Goal: Transaction & Acquisition: Purchase product/service

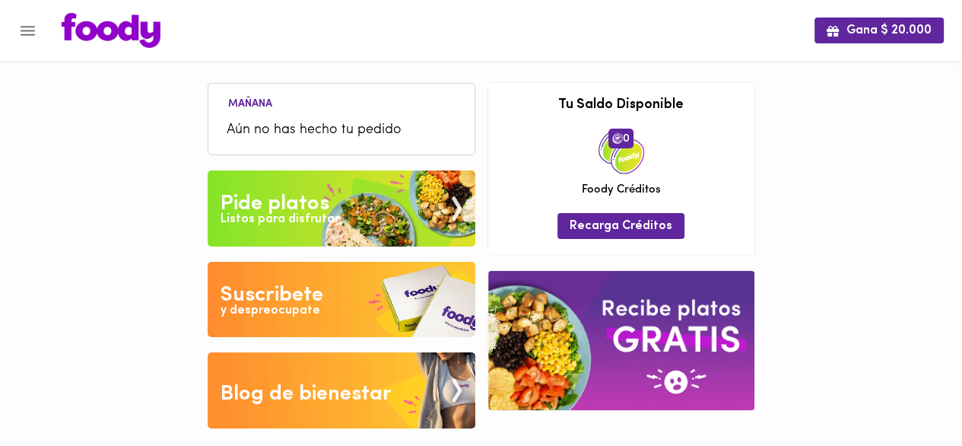
click at [327, 213] on div "Listos para disfrutar" at bounding box center [280, 219] width 119 height 17
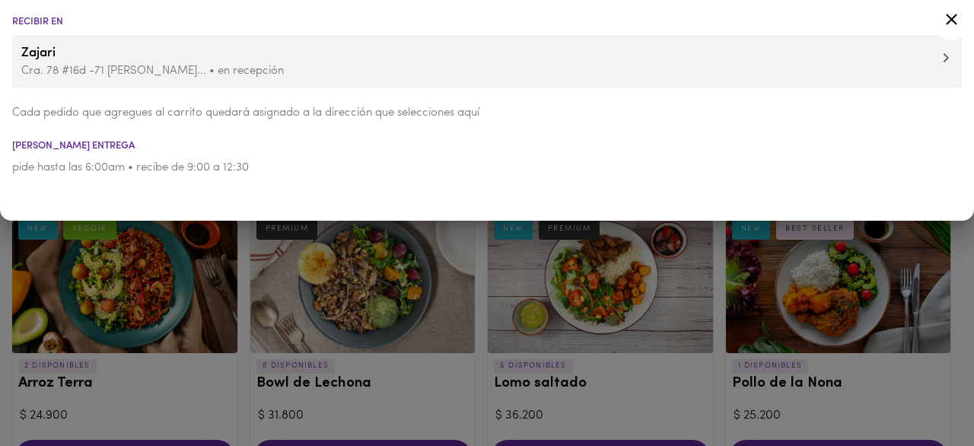
click at [411, 272] on div at bounding box center [487, 223] width 974 height 446
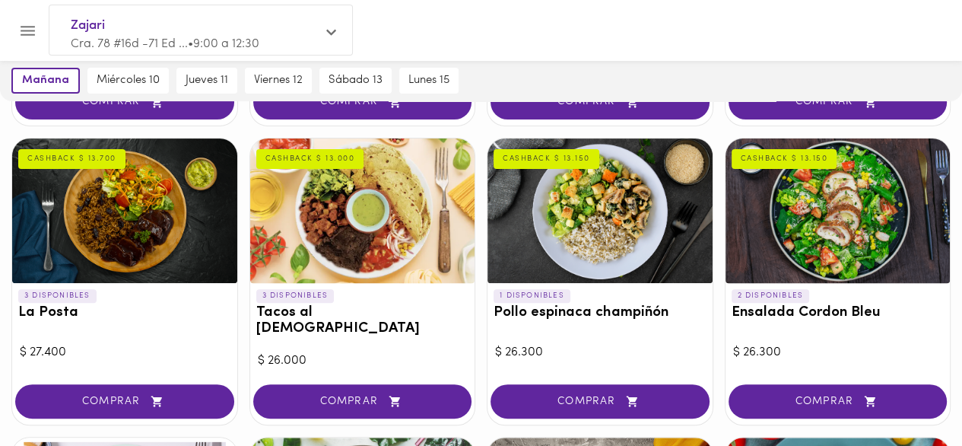
scroll to position [380, 0]
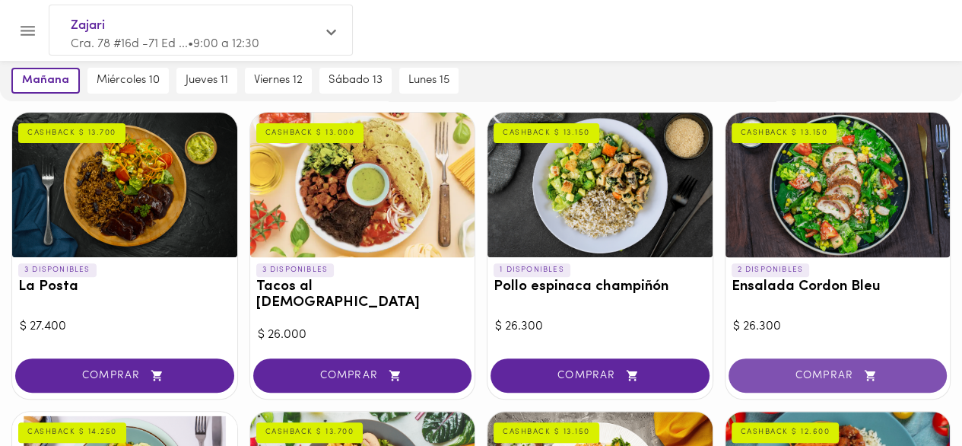
click at [838, 369] on span "COMPRAR" at bounding box center [838, 375] width 181 height 13
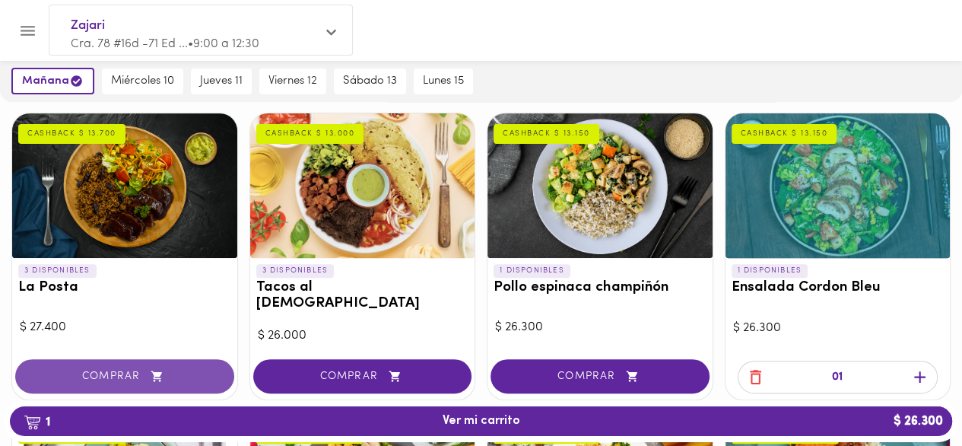
click at [161, 371] on icon "button" at bounding box center [156, 376] width 11 height 11
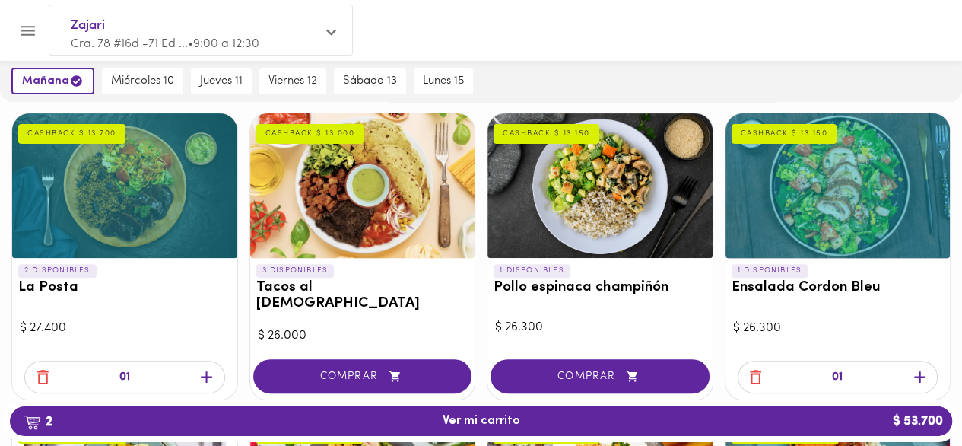
click at [211, 367] on icon "button" at bounding box center [206, 376] width 19 height 19
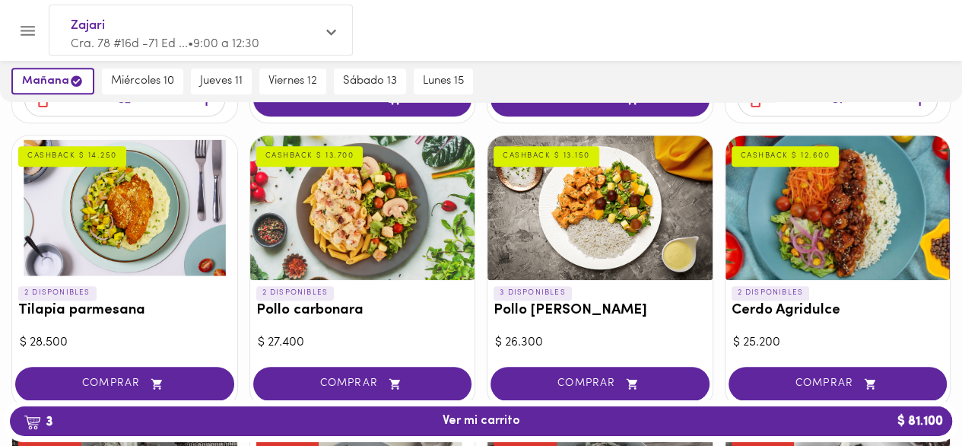
scroll to position [685, 0]
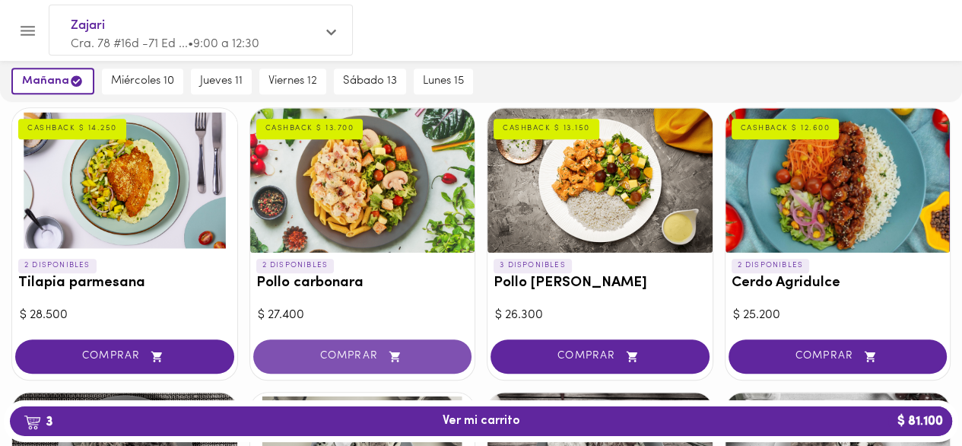
click at [375, 350] on span "COMPRAR" at bounding box center [362, 356] width 181 height 13
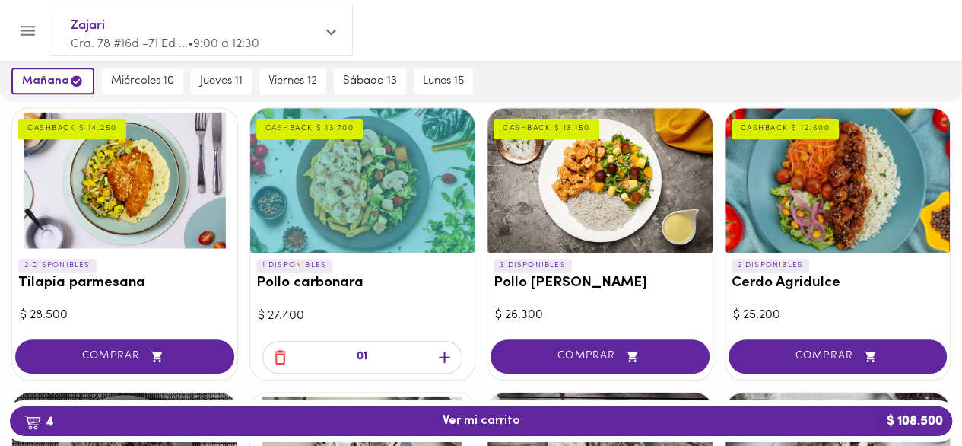
click at [441, 348] on icon "button" at bounding box center [444, 357] width 19 height 19
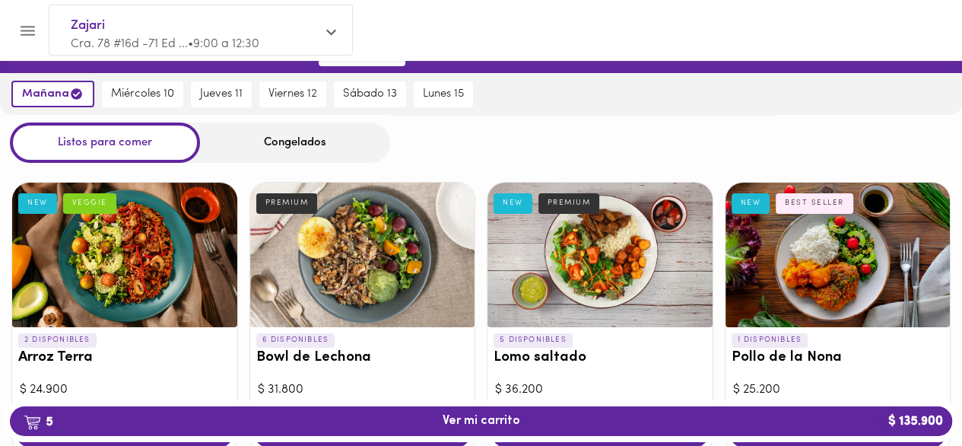
scroll to position [0, 0]
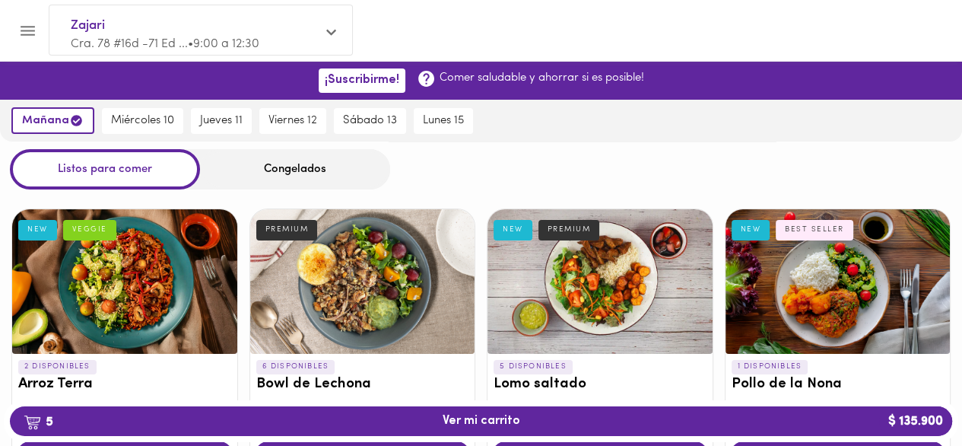
click at [313, 169] on div "Congelados" at bounding box center [295, 169] width 190 height 40
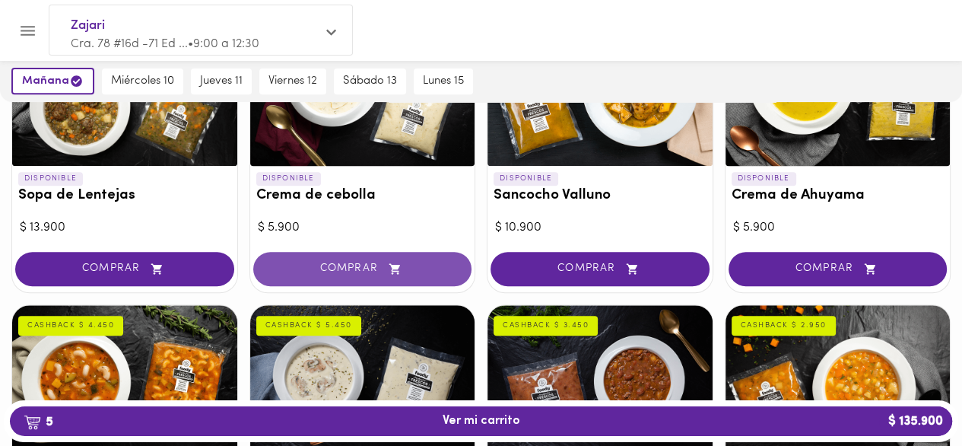
scroll to position [533, 0]
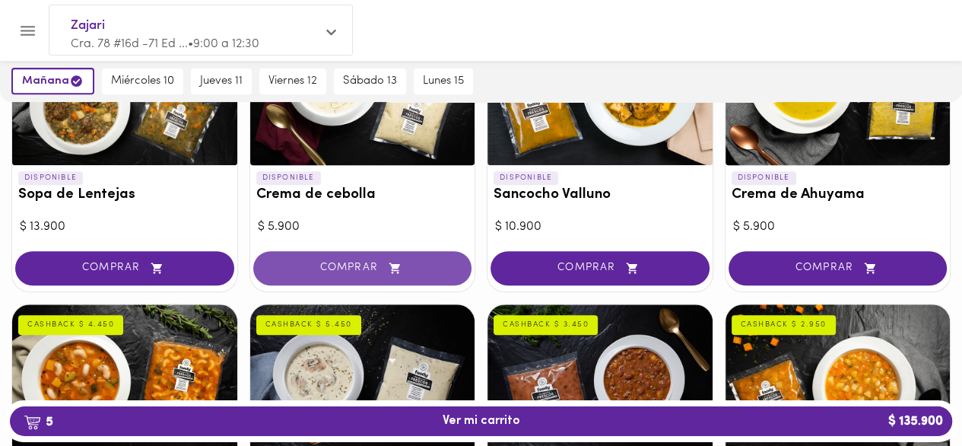
click at [399, 272] on icon "button" at bounding box center [395, 268] width 19 height 13
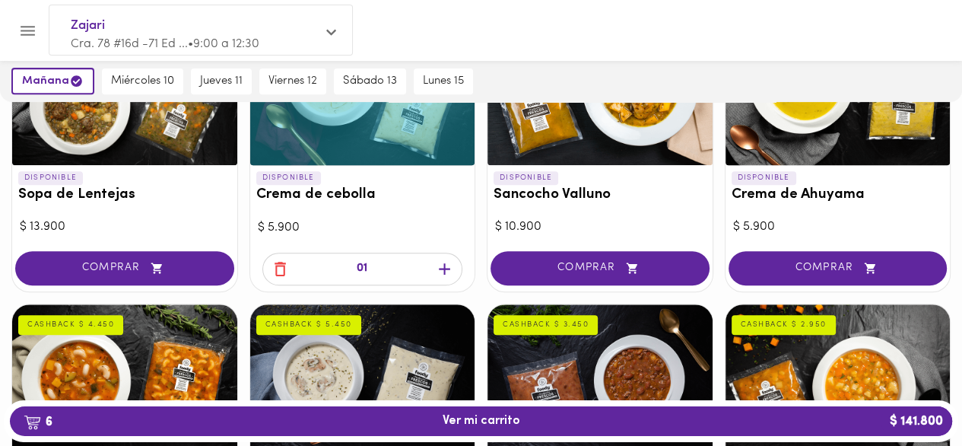
click at [450, 268] on icon "button" at bounding box center [444, 268] width 19 height 19
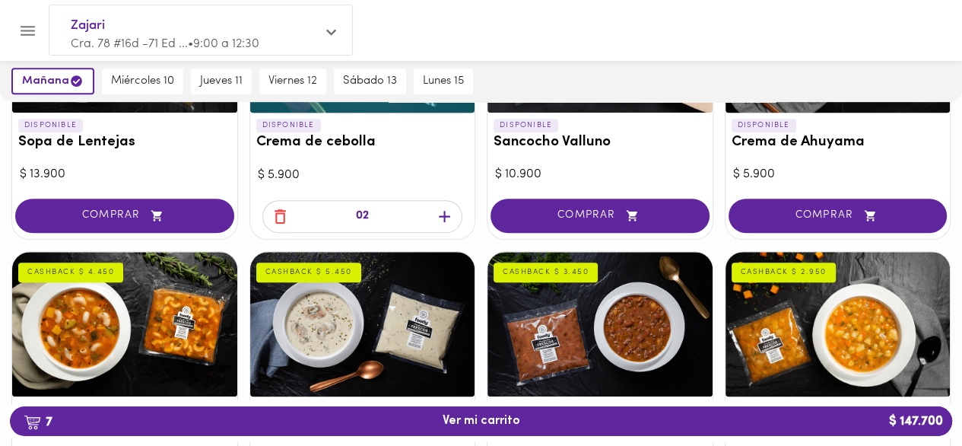
scroll to position [609, 0]
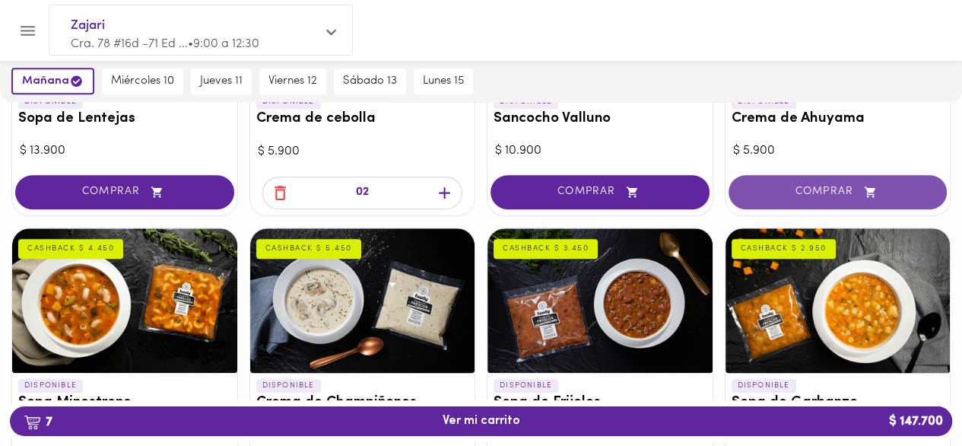
click at [845, 192] on span "COMPRAR" at bounding box center [838, 192] width 181 height 13
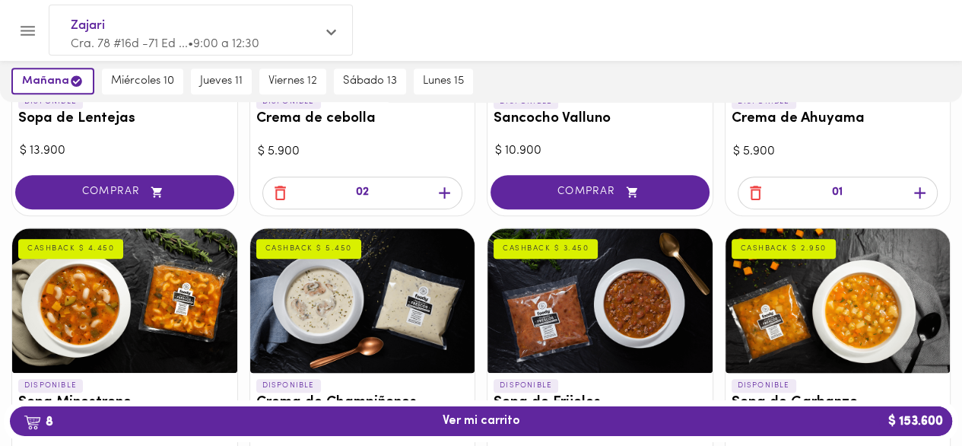
click at [923, 197] on icon "button" at bounding box center [920, 192] width 19 height 19
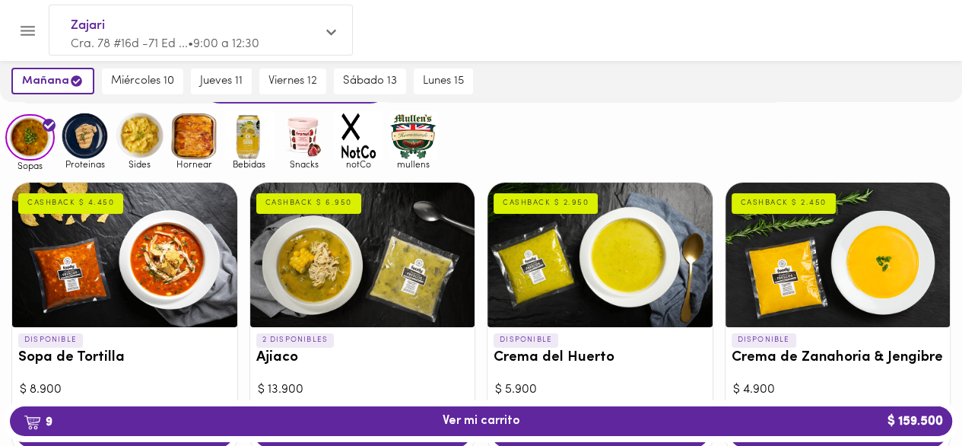
scroll to position [76, 0]
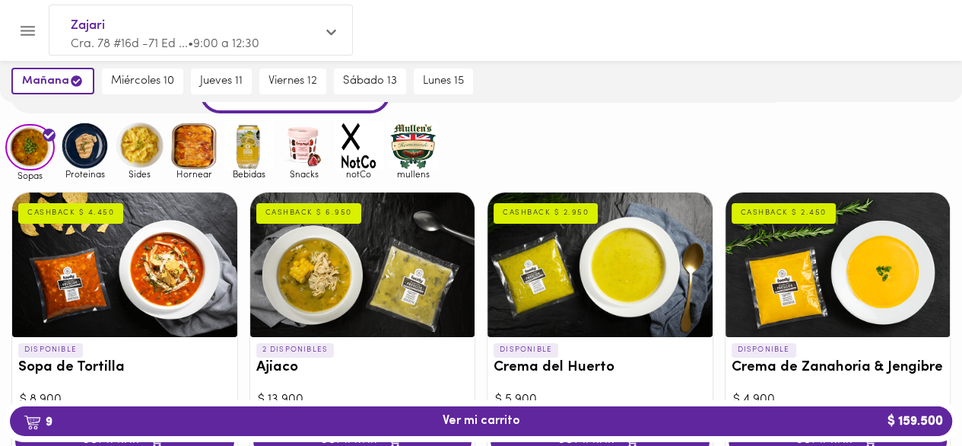
click at [90, 157] on img at bounding box center [84, 145] width 49 height 49
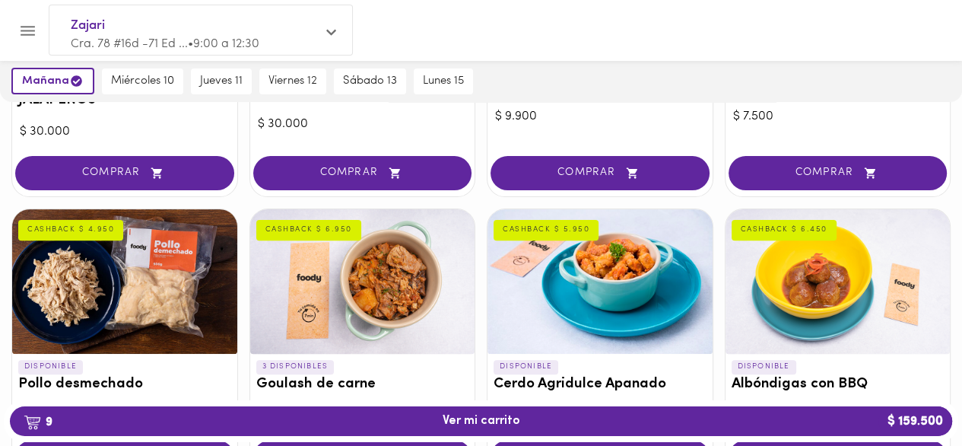
scroll to position [456, 0]
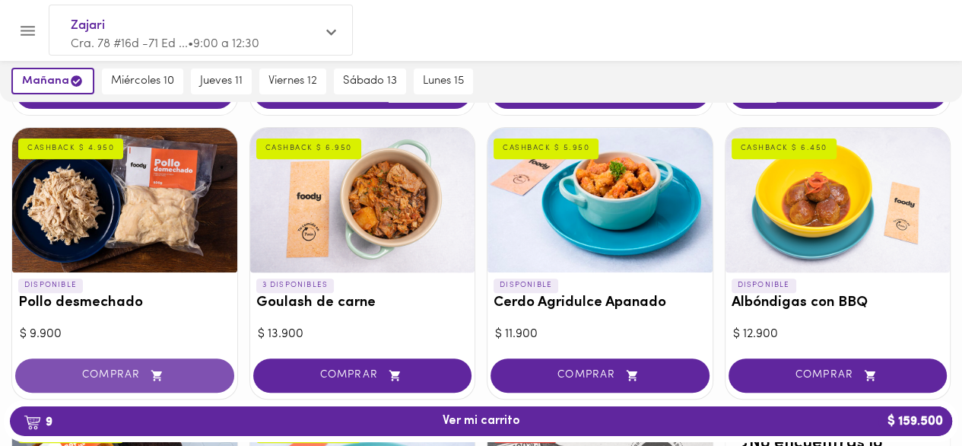
click at [151, 370] on icon "button" at bounding box center [157, 375] width 19 height 13
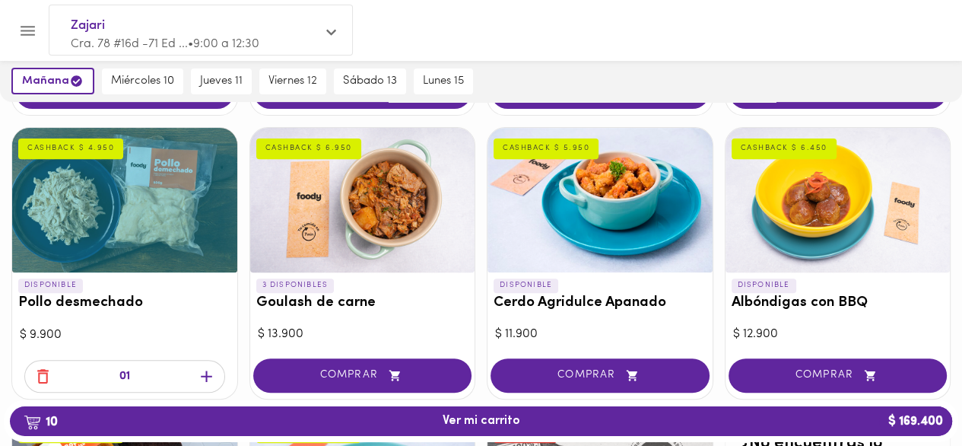
click at [210, 370] on icon "button" at bounding box center [206, 376] width 19 height 19
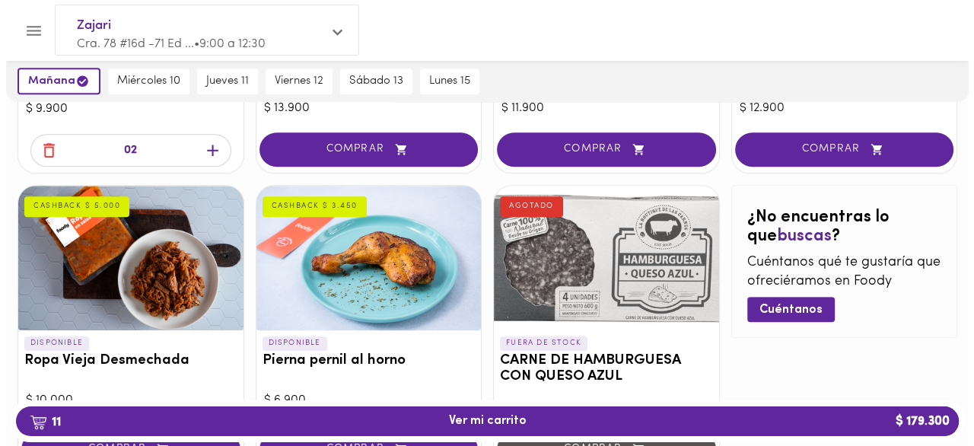
scroll to position [685, 0]
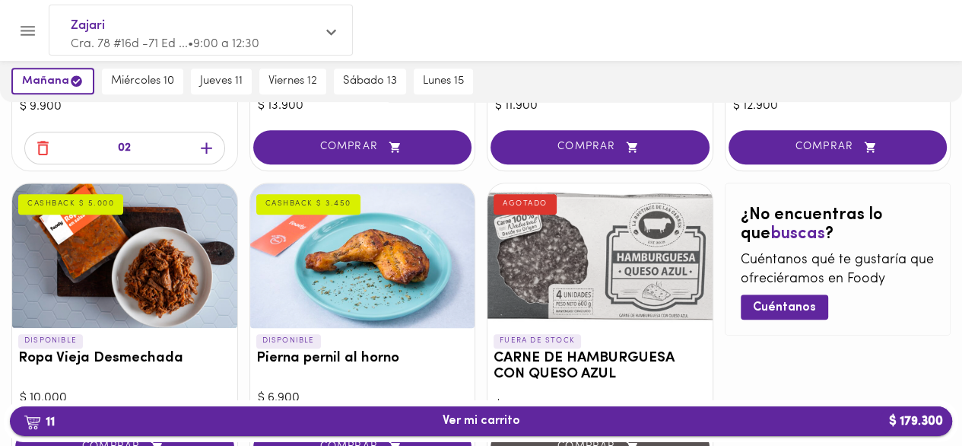
click at [503, 427] on span "11 Ver mi carrito $ 179.300" at bounding box center [482, 421] width 78 height 14
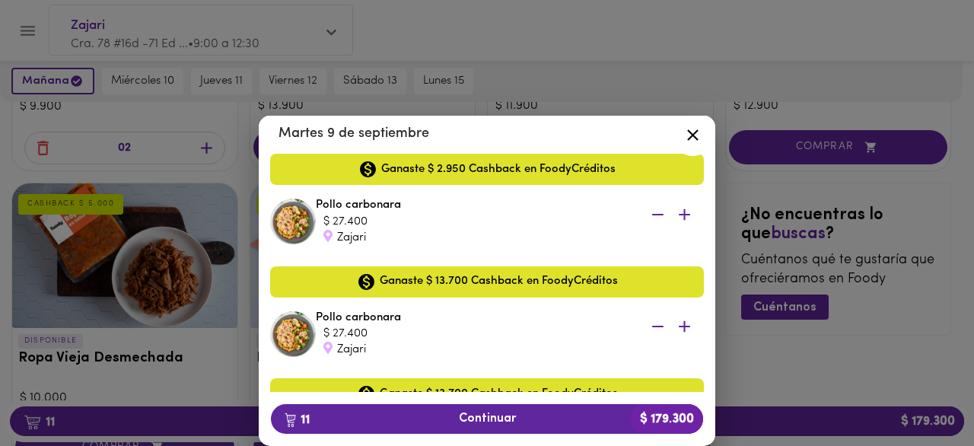
scroll to position [536, 0]
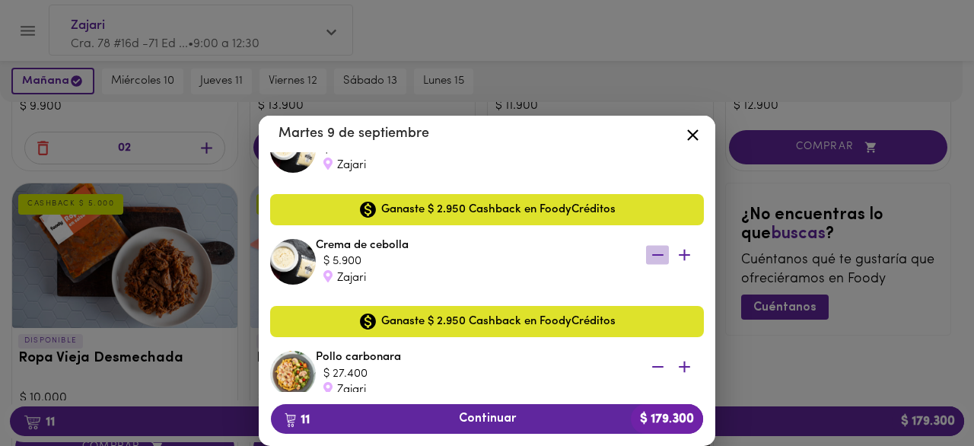
click at [648, 253] on icon "button" at bounding box center [657, 254] width 19 height 19
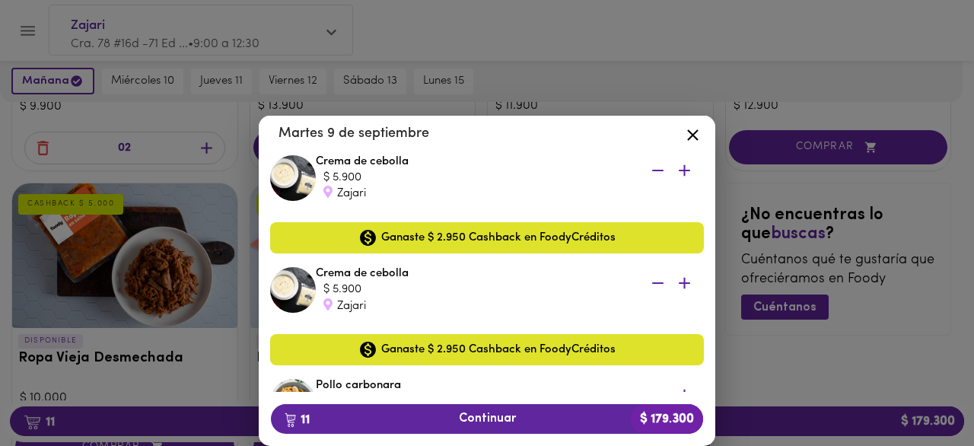
scroll to position [460, 0]
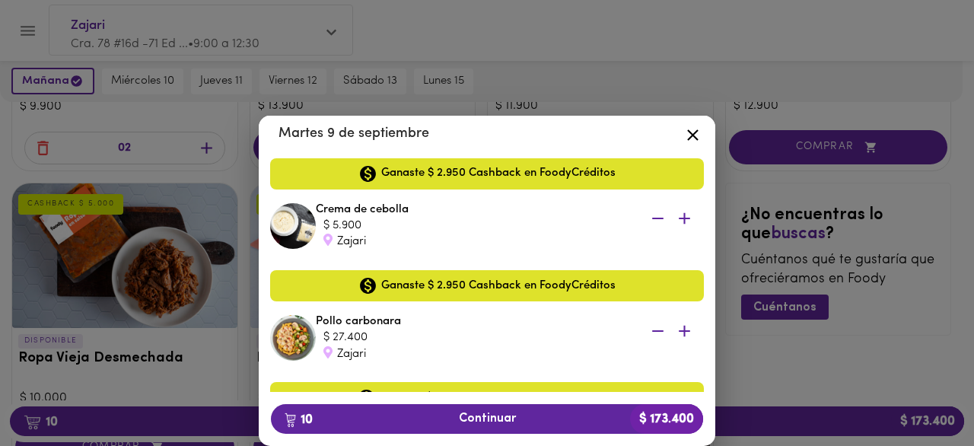
click at [648, 221] on icon "button" at bounding box center [657, 218] width 19 height 19
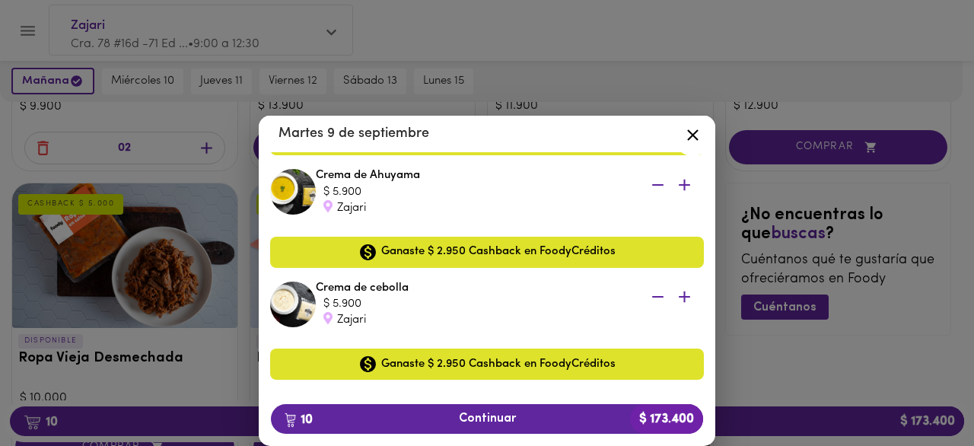
scroll to position [308, 0]
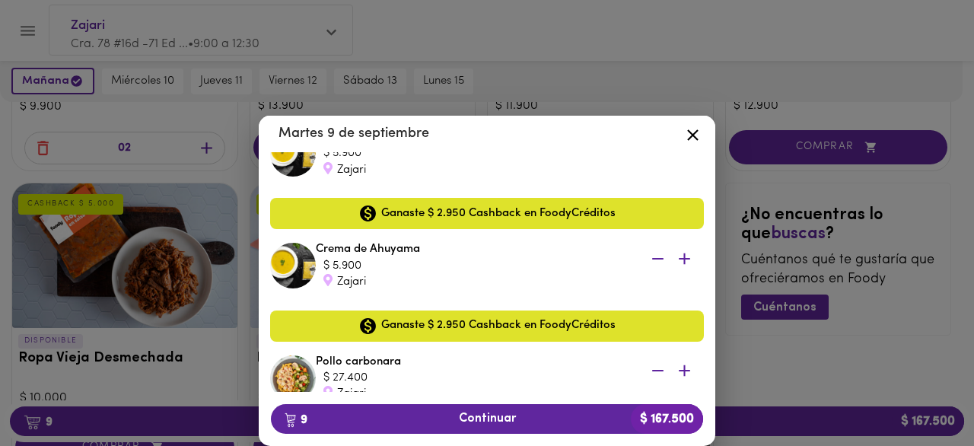
click at [648, 255] on icon "button" at bounding box center [657, 259] width 19 height 19
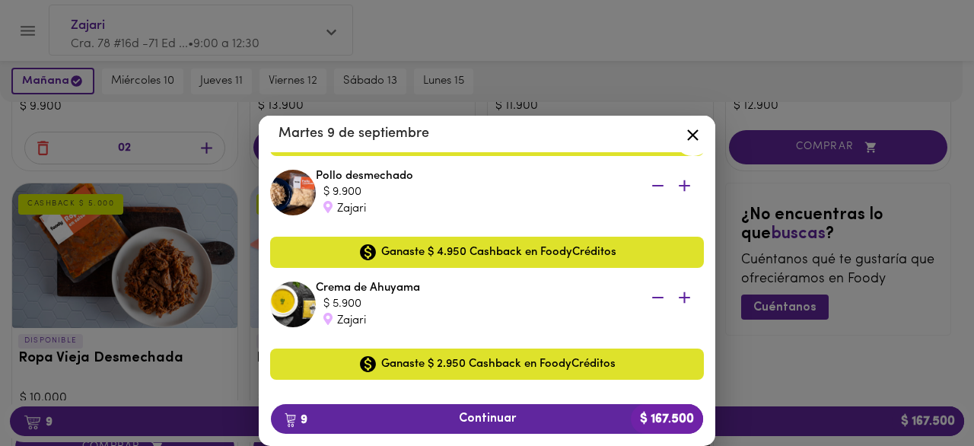
scroll to position [156, 0]
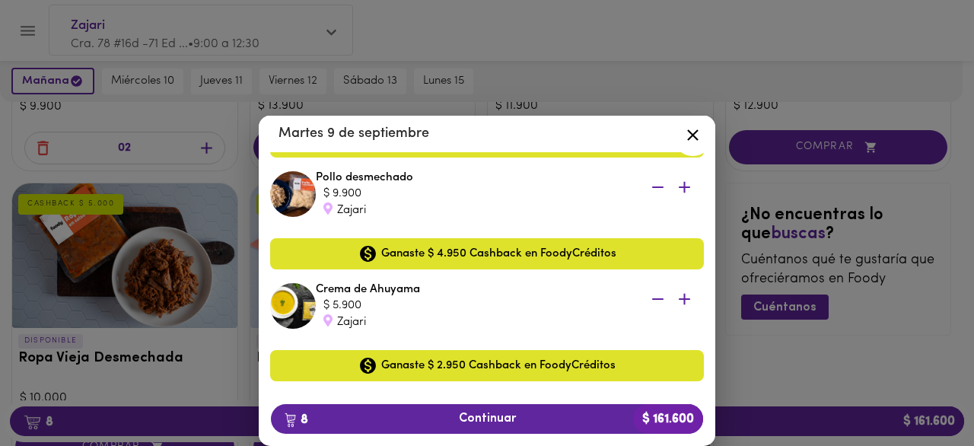
click at [652, 299] on icon "button" at bounding box center [657, 299] width 11 height 2
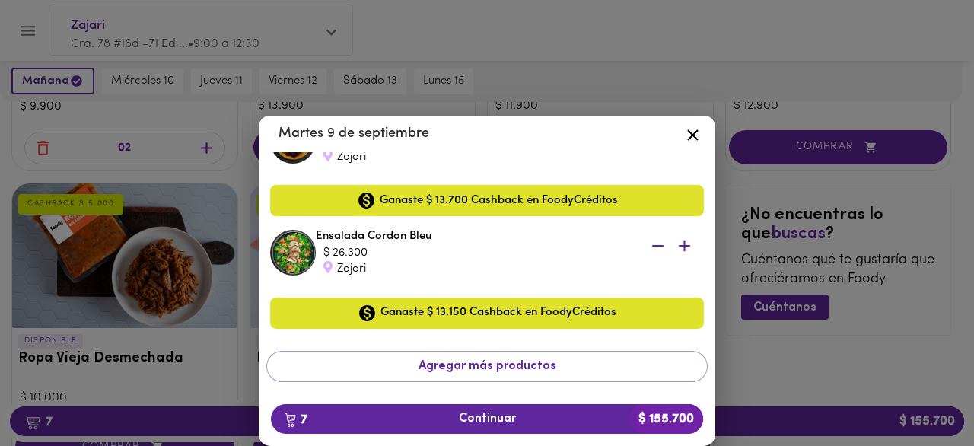
scroll to position [697, 0]
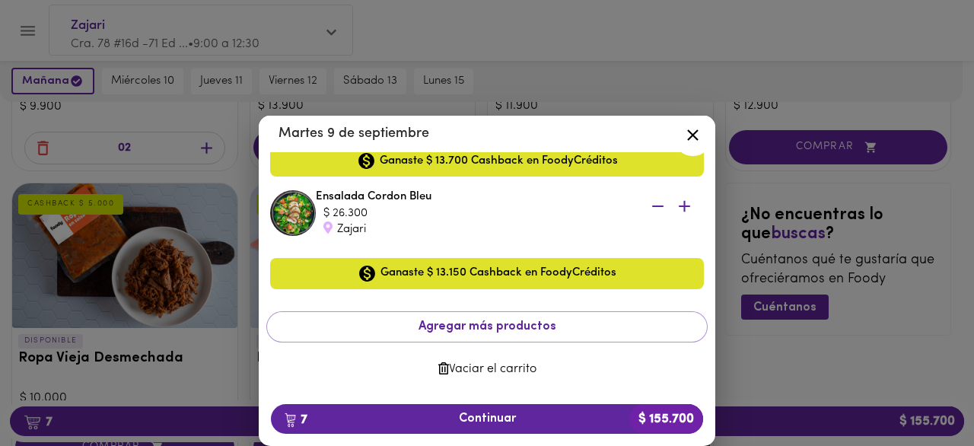
click at [693, 136] on icon at bounding box center [692, 134] width 11 height 11
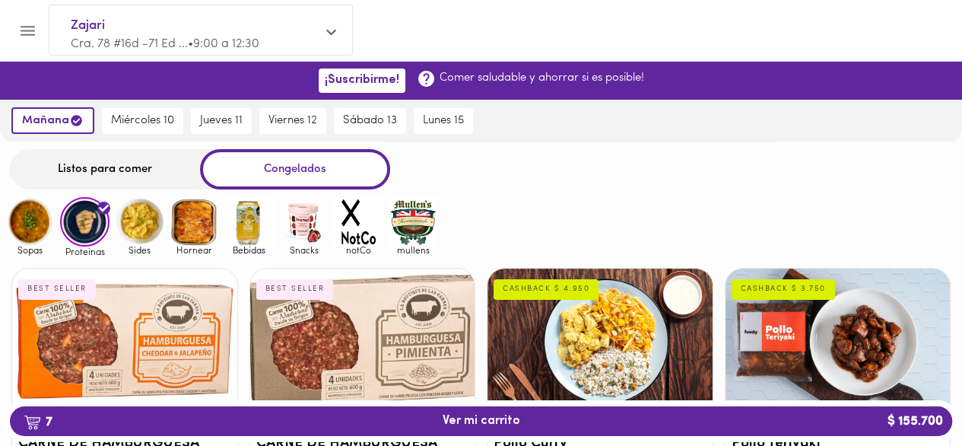
click at [180, 223] on img at bounding box center [194, 221] width 49 height 49
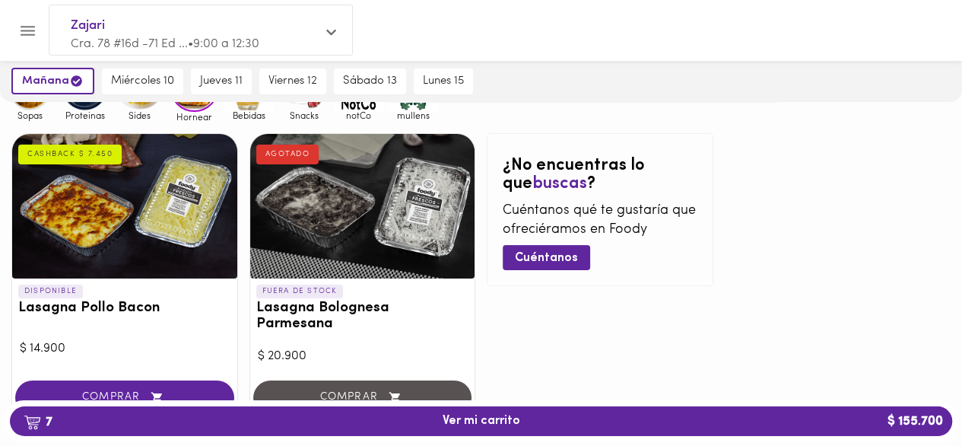
scroll to position [76, 0]
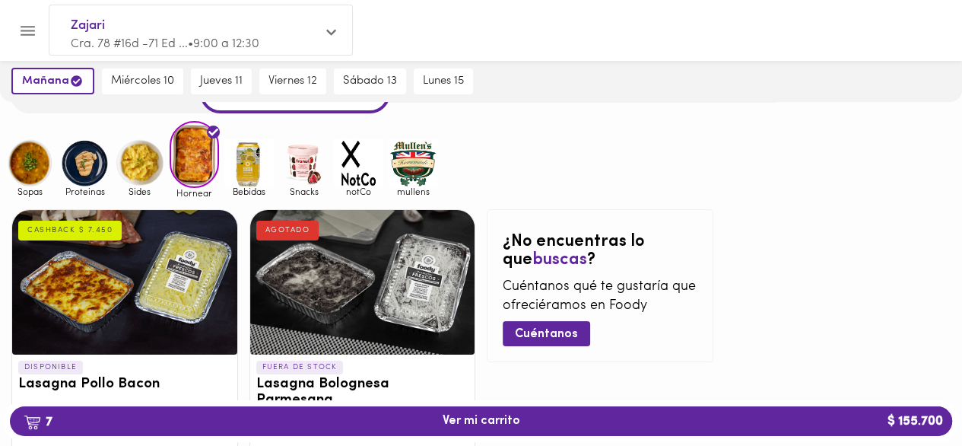
click at [140, 163] on img at bounding box center [139, 162] width 49 height 49
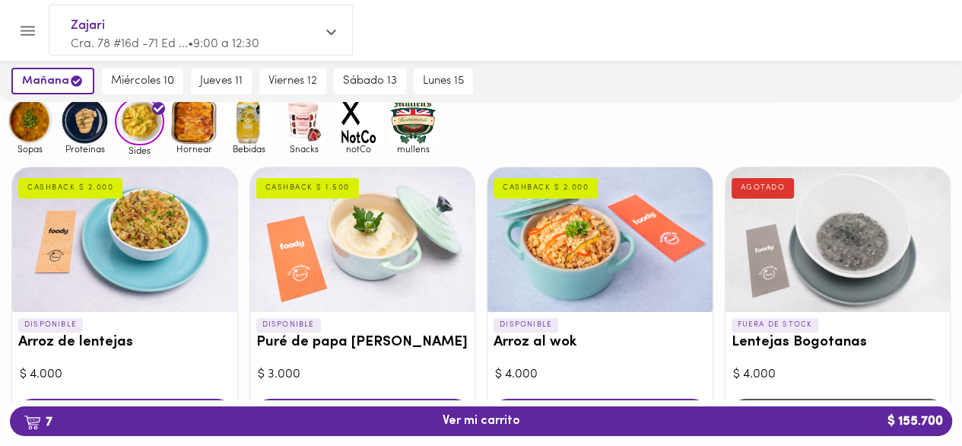
scroll to position [76, 0]
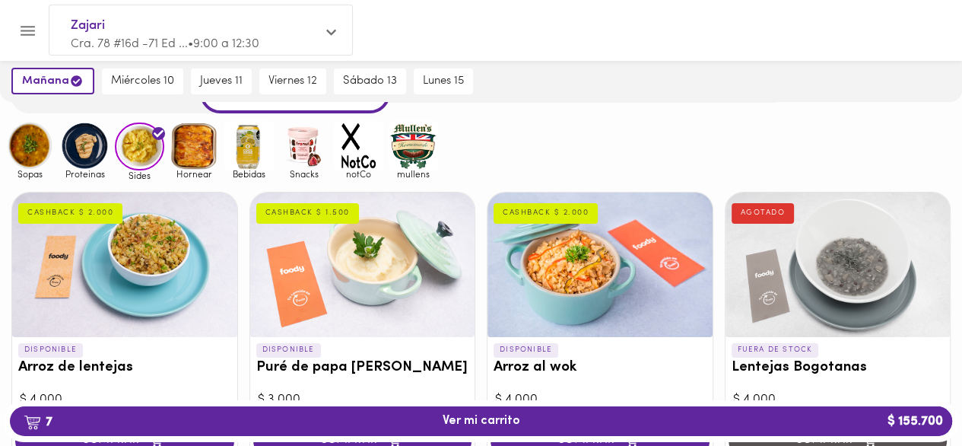
click at [40, 163] on img at bounding box center [29, 145] width 49 height 49
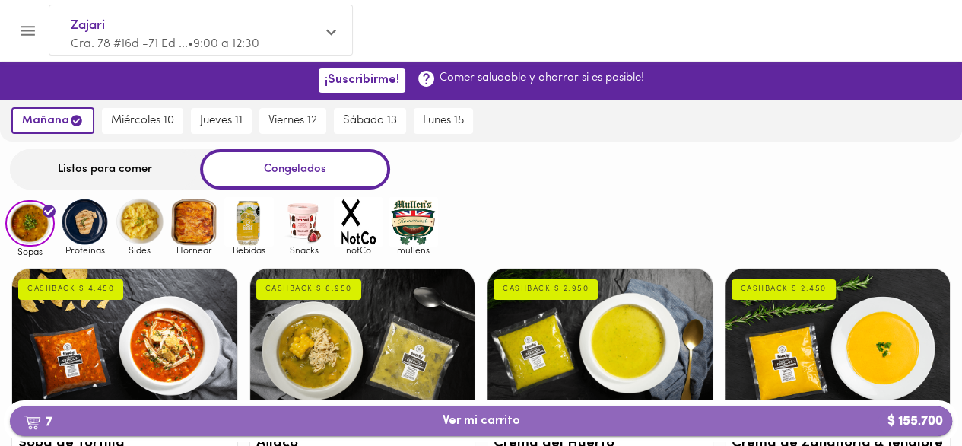
click at [487, 420] on span "7 Ver mi carrito $ 155.700" at bounding box center [482, 421] width 78 height 14
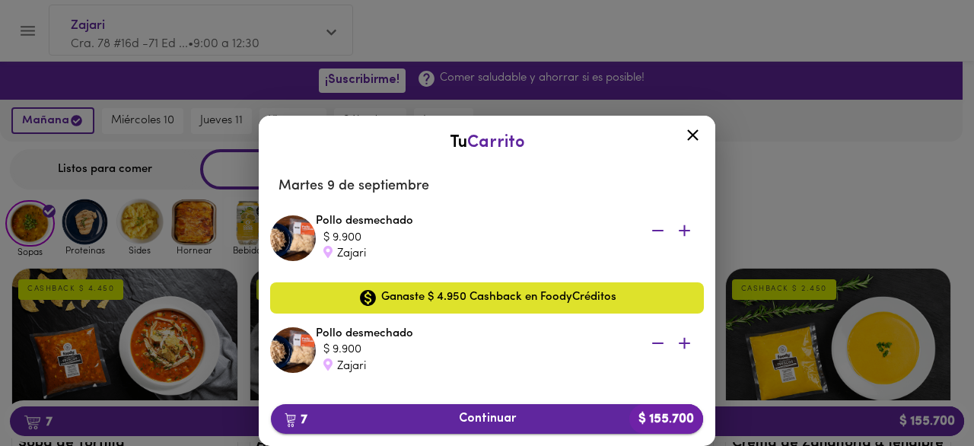
click at [529, 415] on span "7 Continuar $ 155.700" at bounding box center [487, 419] width 408 height 14
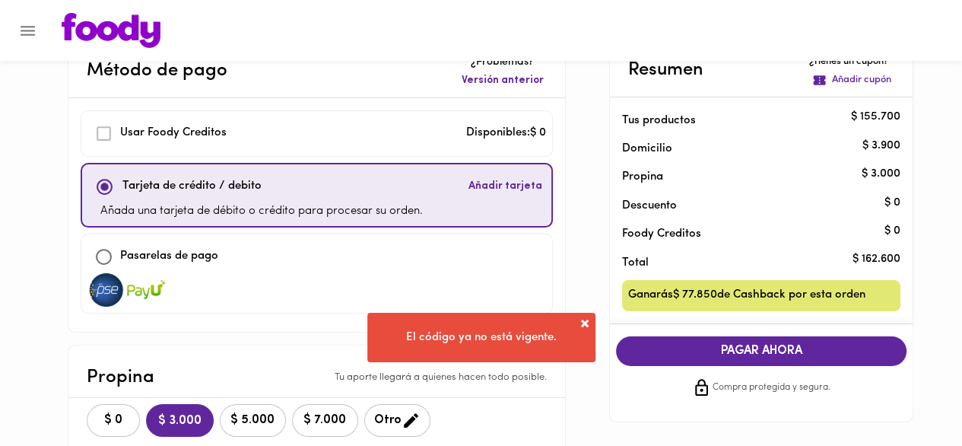
scroll to position [76, 0]
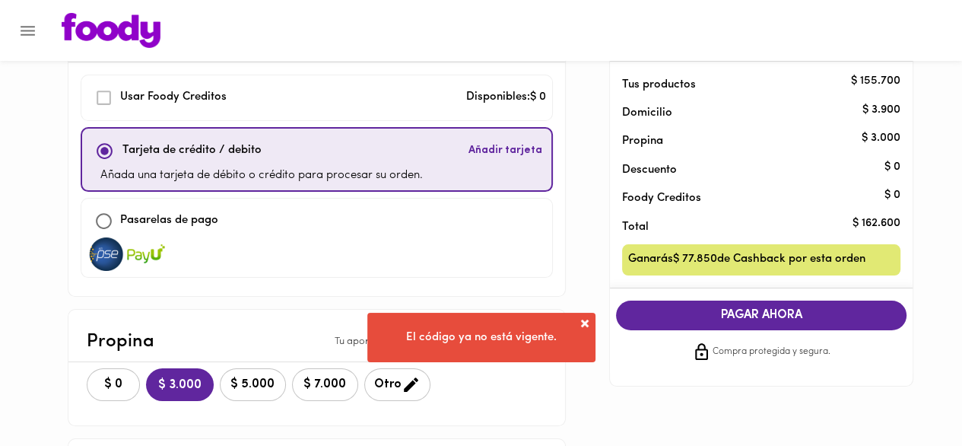
click at [120, 219] on input "checkbox" at bounding box center [103, 221] width 33 height 33
checkbox input "true"
checkbox input "false"
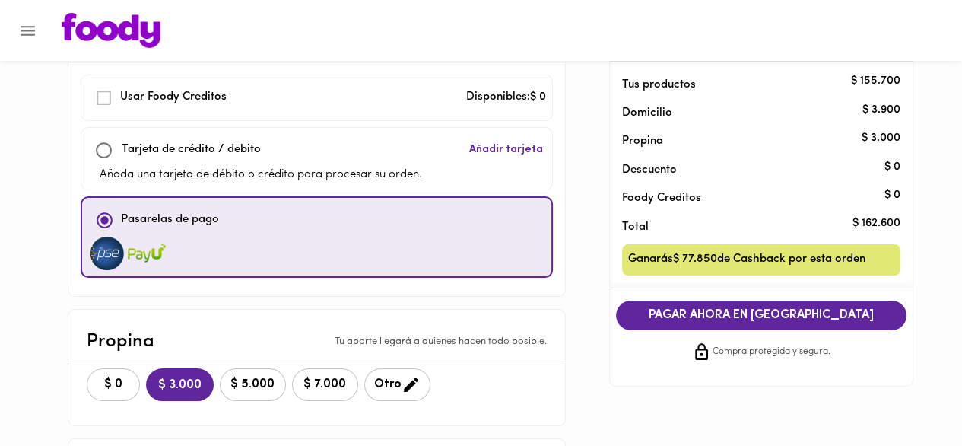
click at [276, 380] on span "$ 5.000" at bounding box center [253, 384] width 46 height 14
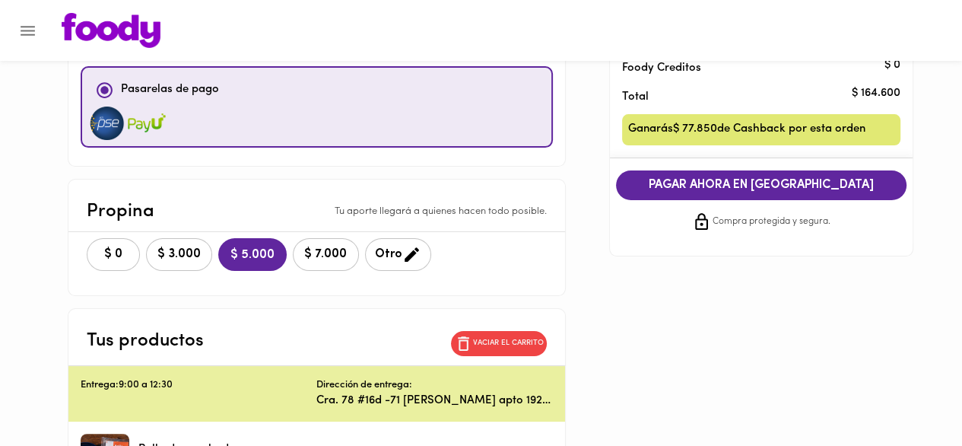
scroll to position [82, 0]
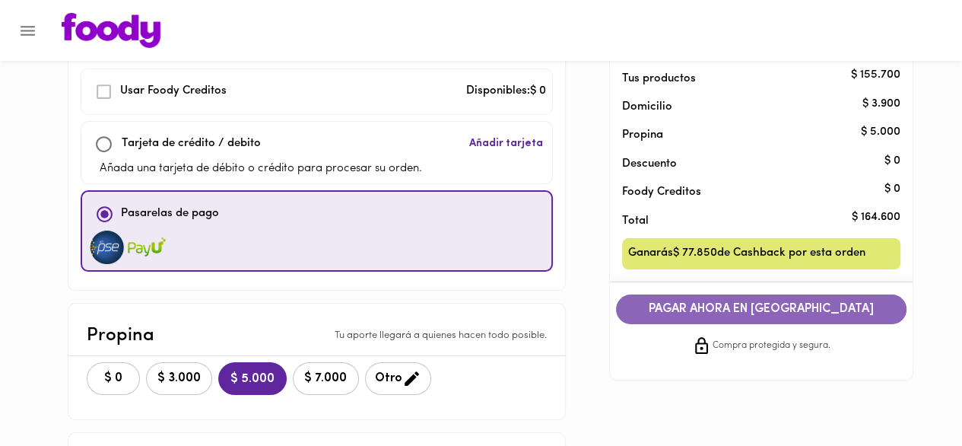
click at [746, 313] on span "PAGAR AHORA EN [GEOGRAPHIC_DATA]" at bounding box center [761, 309] width 260 height 14
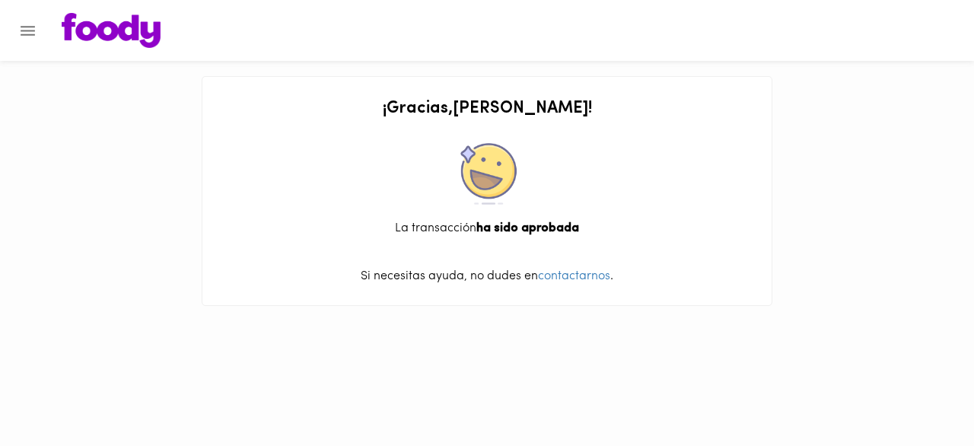
click at [97, 14] on img at bounding box center [111, 30] width 99 height 35
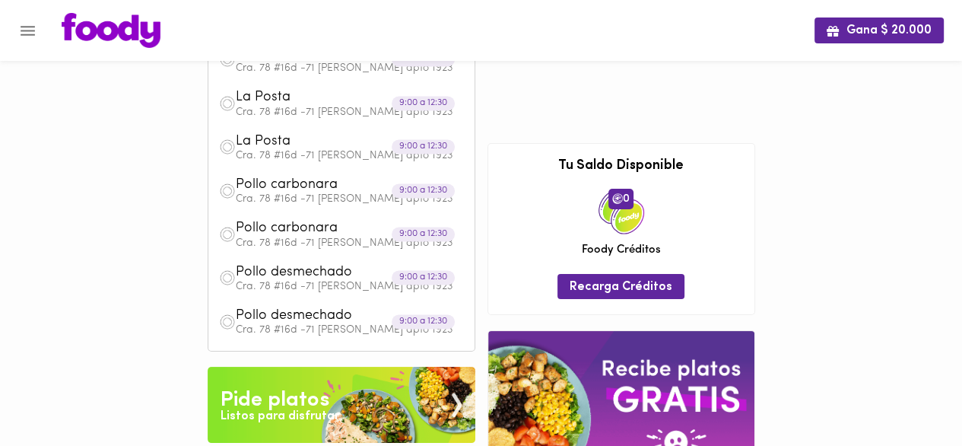
scroll to position [49, 0]
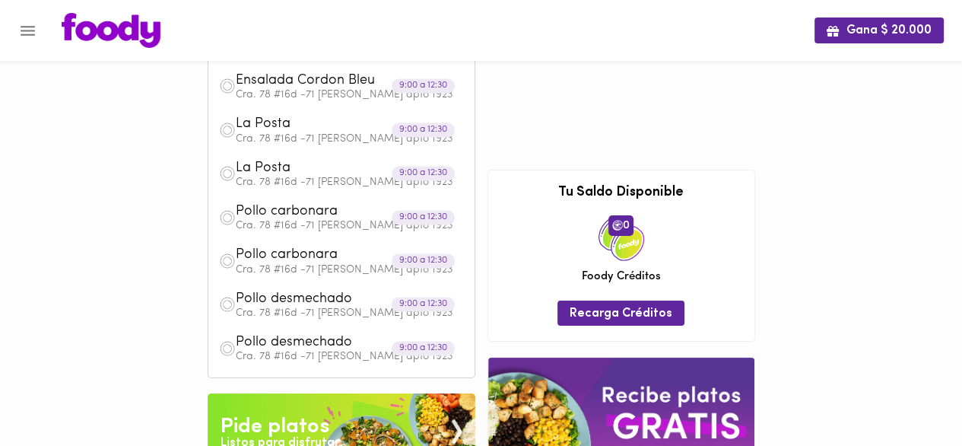
click at [26, 26] on icon "Menu" at bounding box center [28, 31] width 14 height 10
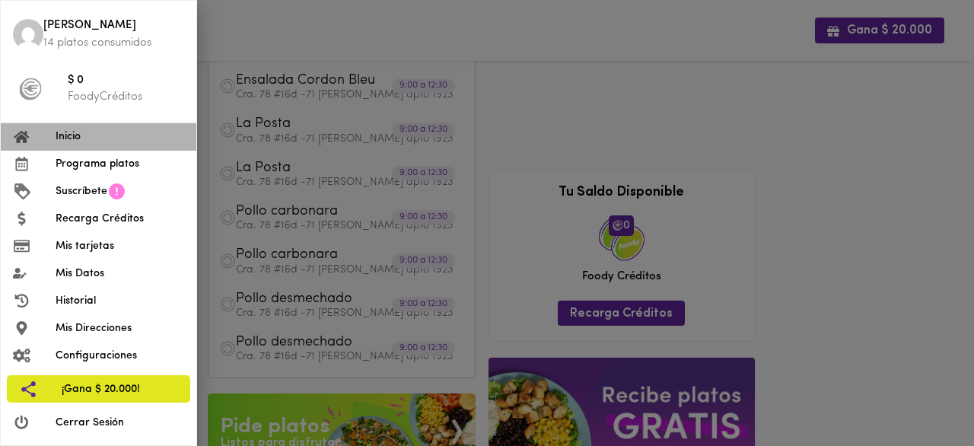
click at [87, 138] on span "Inicio" at bounding box center [120, 137] width 129 height 16
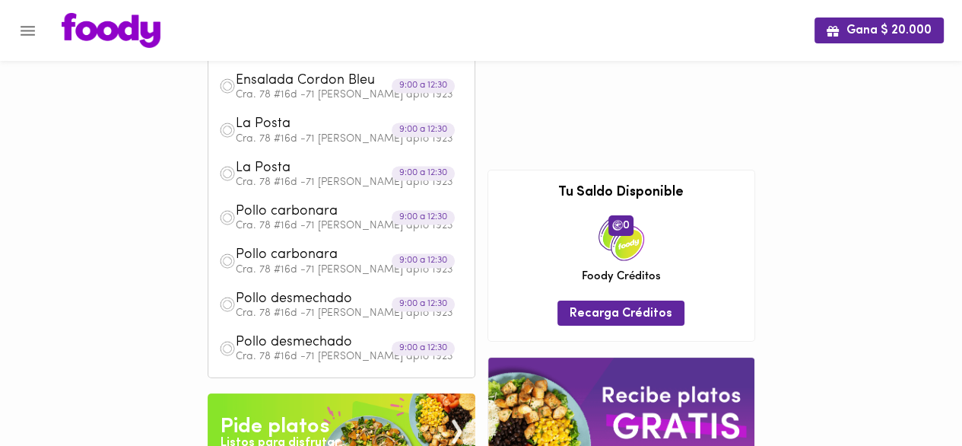
click at [306, 418] on div "Pide platos" at bounding box center [275, 427] width 109 height 30
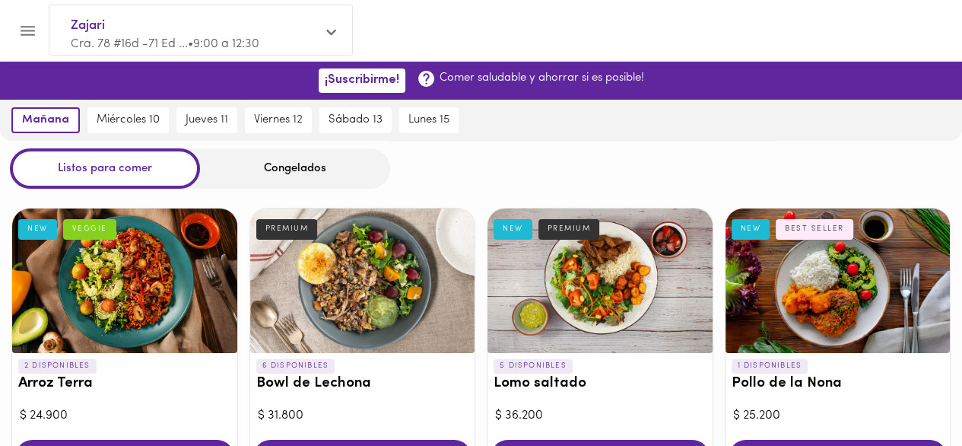
click at [326, 33] on div "Zajari Cra. 78 #16d -71 Ed ... • 9:00 a 12:30" at bounding box center [200, 34] width 303 height 58
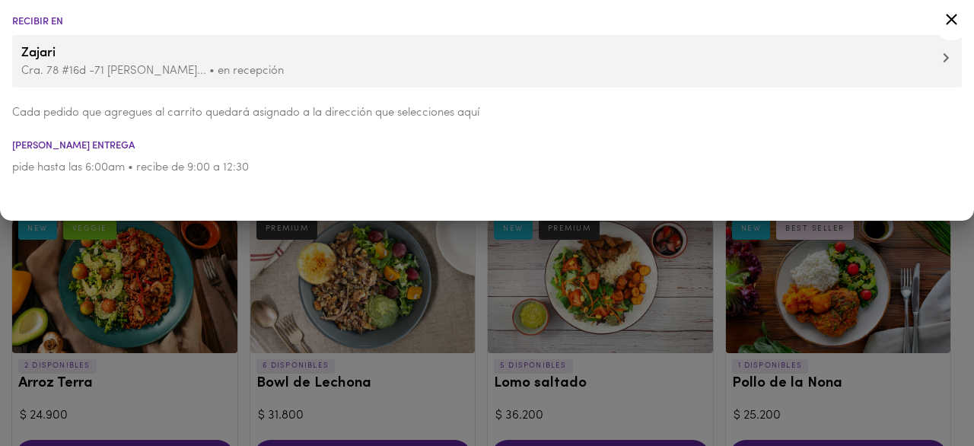
click at [0, 396] on div at bounding box center [487, 223] width 974 height 446
